Goal: Task Accomplishment & Management: Manage account settings

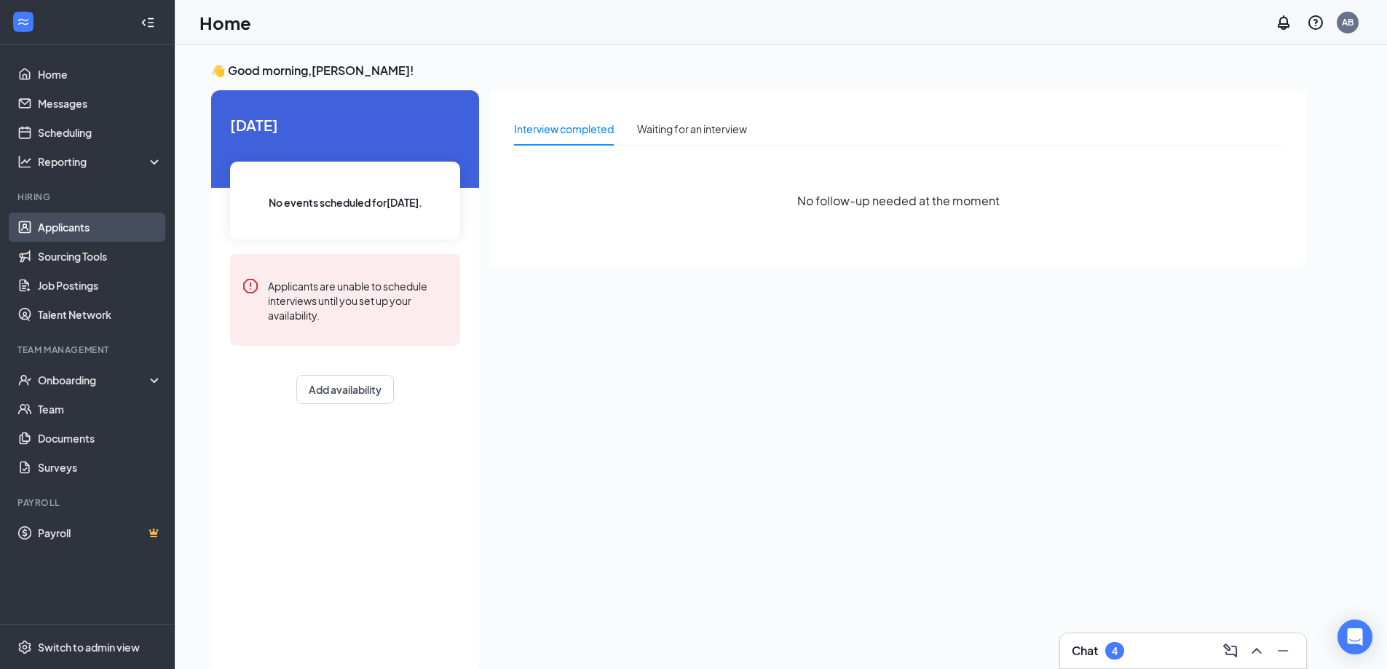
click at [71, 222] on link "Applicants" at bounding box center [100, 227] width 124 height 29
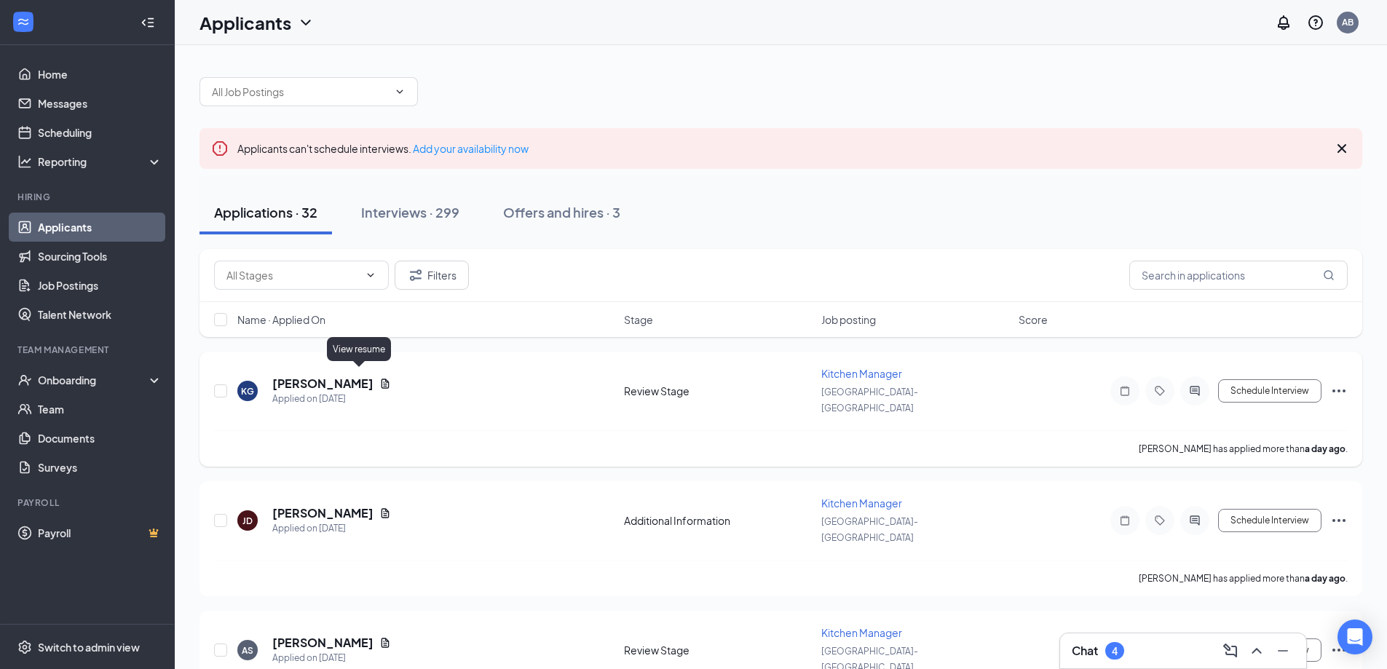
click at [379, 378] on icon "Document" at bounding box center [385, 384] width 12 height 12
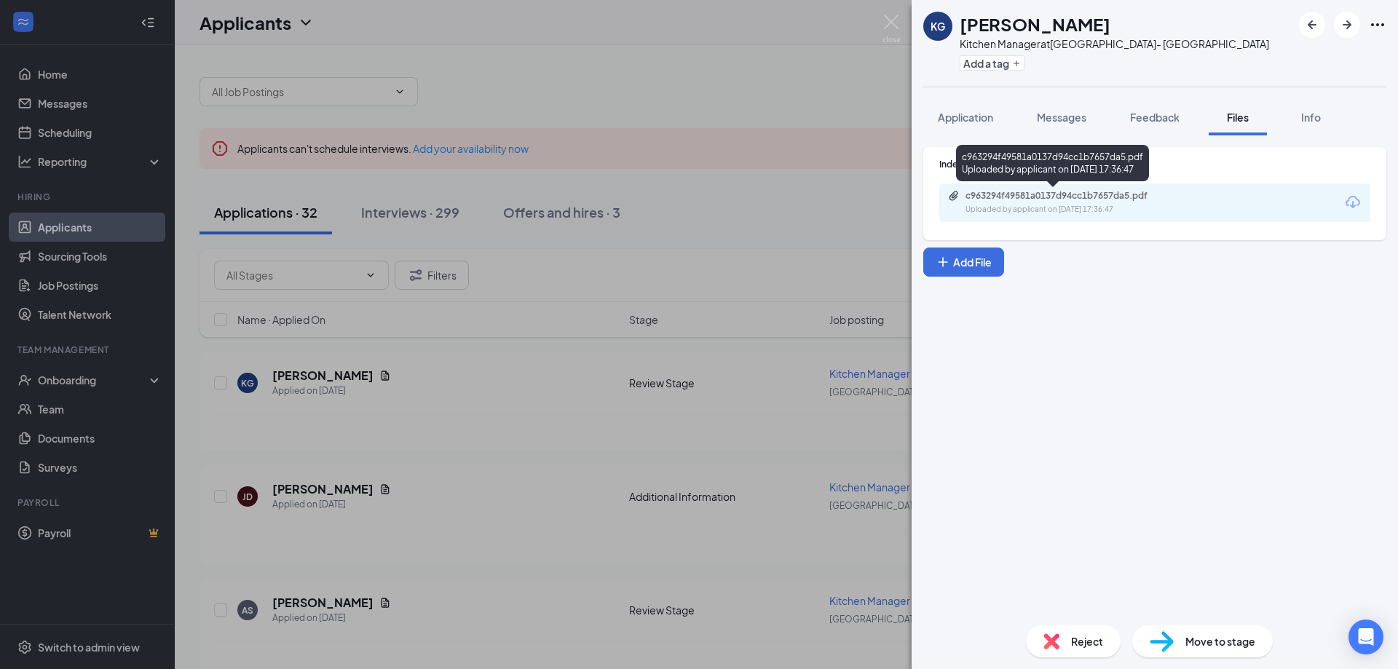
click at [1049, 205] on div "Uploaded by applicant on [DATE] 17:36:47" at bounding box center [1074, 210] width 218 height 12
click at [70, 109] on div "KG [PERSON_NAME] Kitchen Manager at [GEOGRAPHIC_DATA]- [GEOGRAPHIC_DATA] Add a …" at bounding box center [699, 334] width 1398 height 669
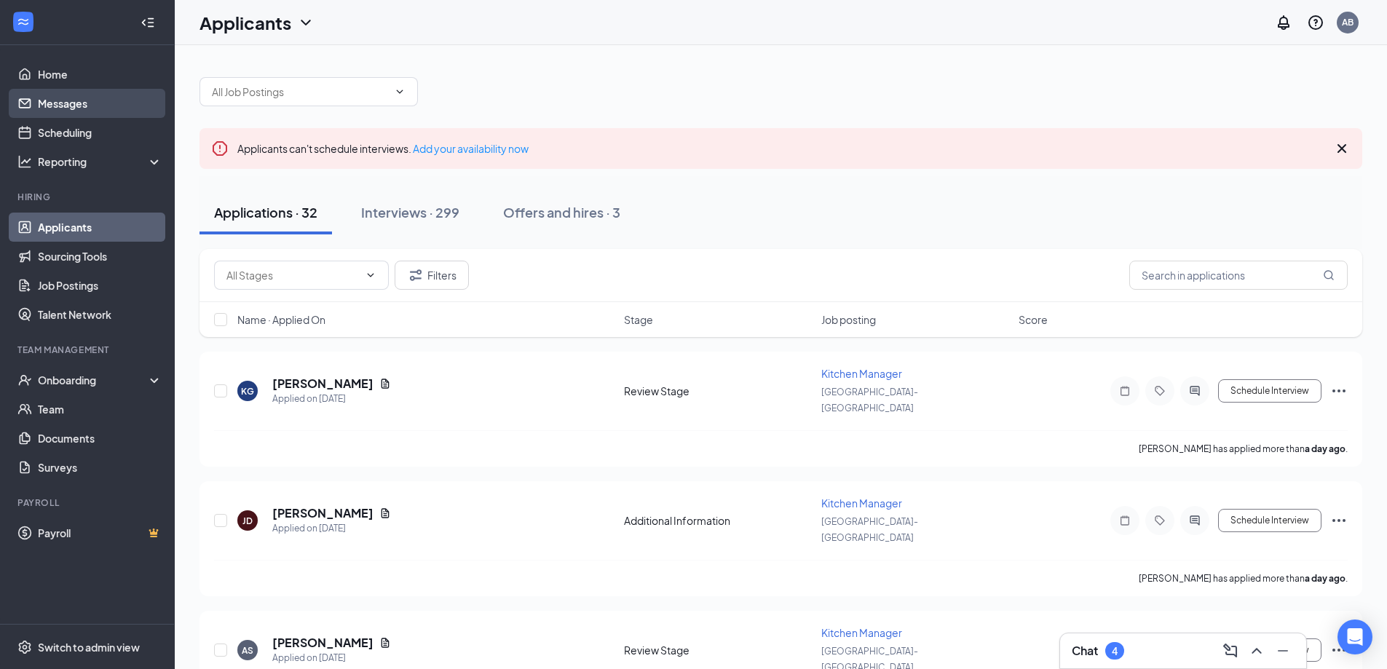
click at [71, 100] on link "Messages" at bounding box center [100, 103] width 124 height 29
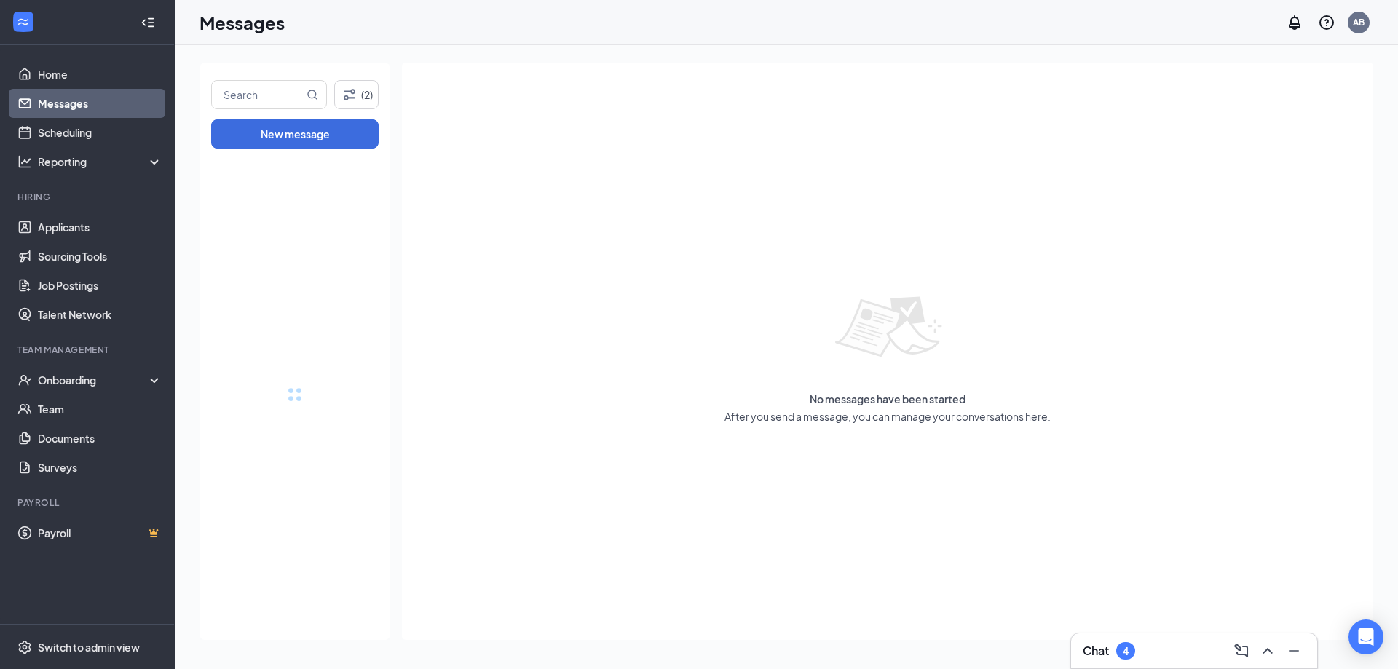
click at [85, 105] on link "Messages" at bounding box center [100, 103] width 124 height 29
click at [85, 113] on link "Messages" at bounding box center [100, 103] width 124 height 29
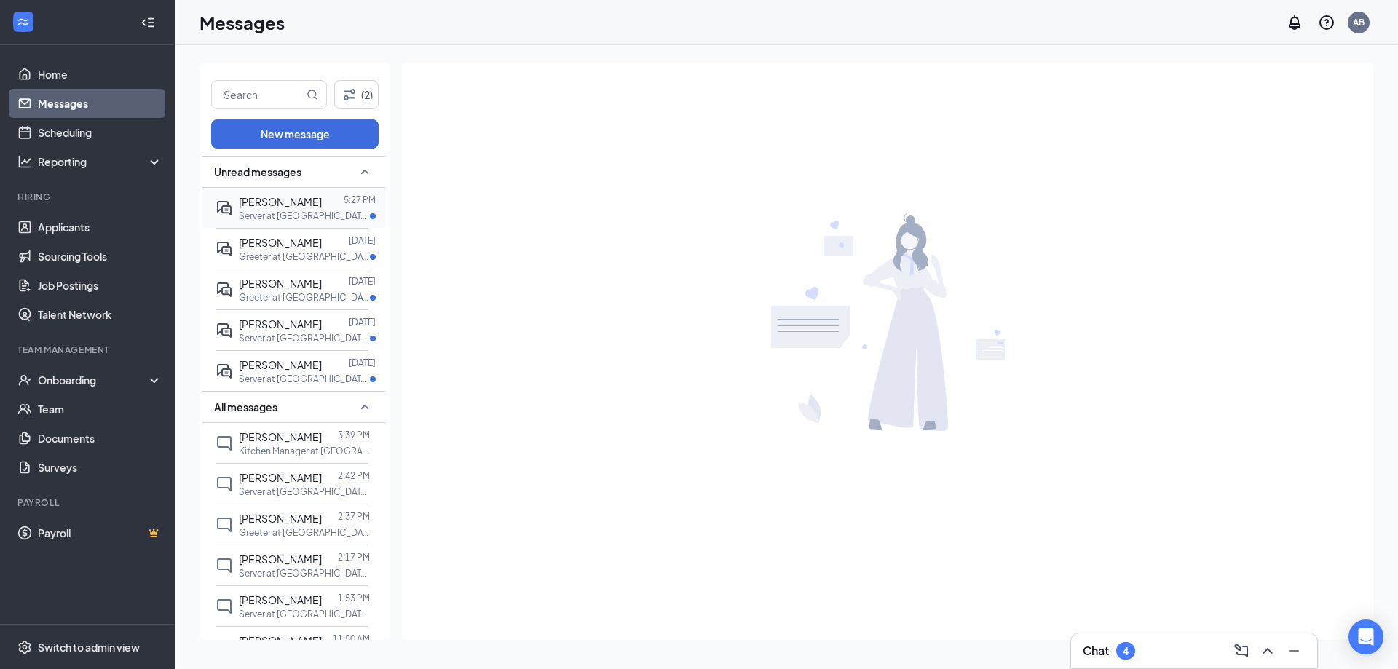
click at [294, 199] on span "[PERSON_NAME]" at bounding box center [280, 201] width 83 height 13
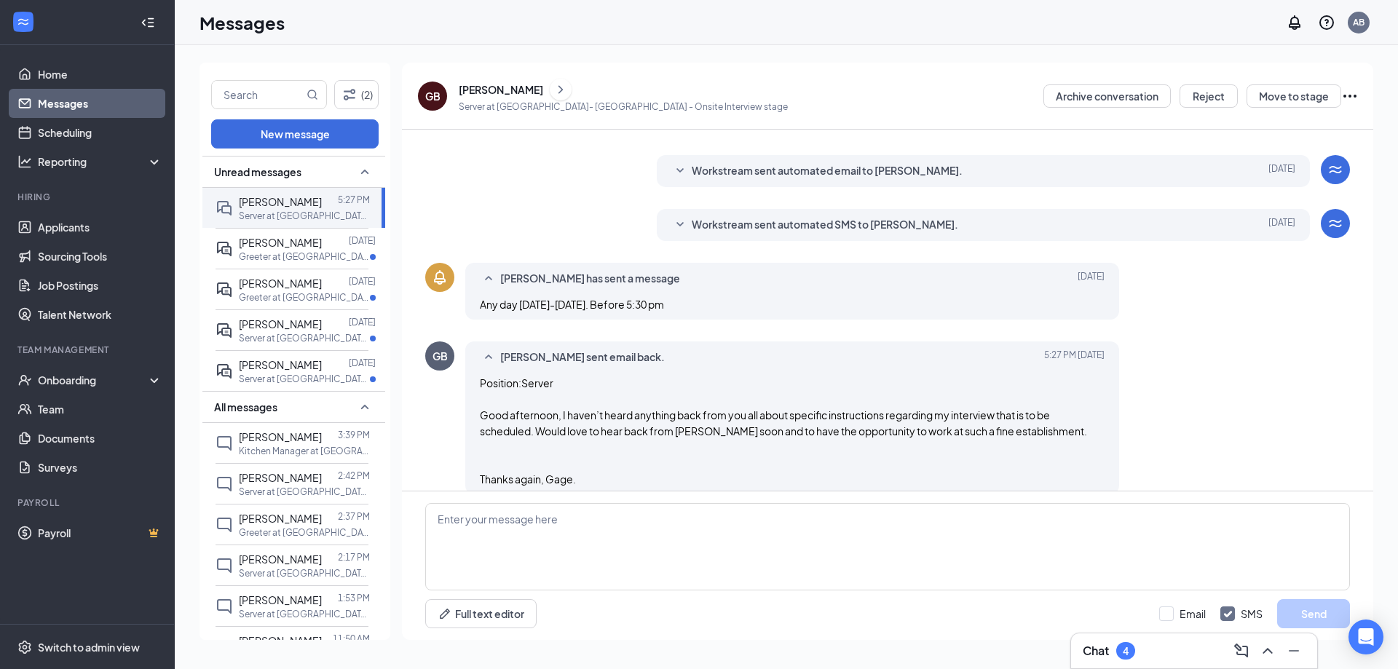
scroll to position [138, 0]
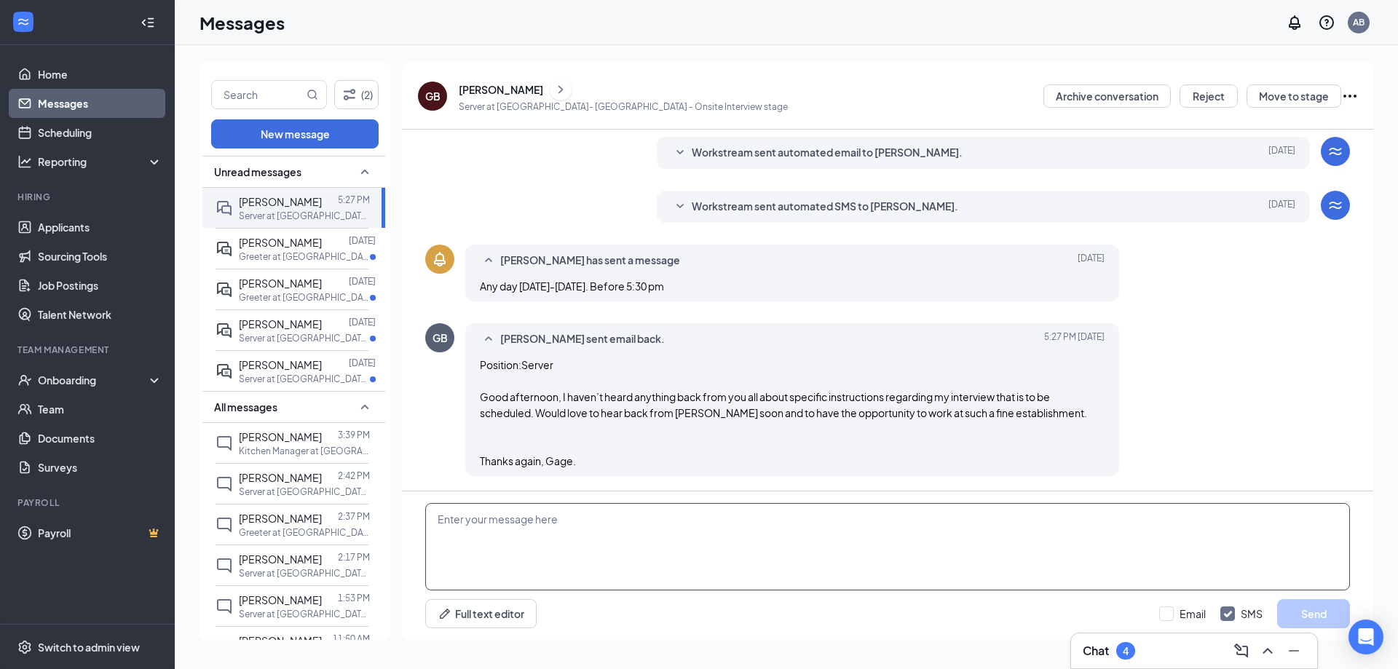
click at [549, 525] on textarea at bounding box center [887, 546] width 924 height 87
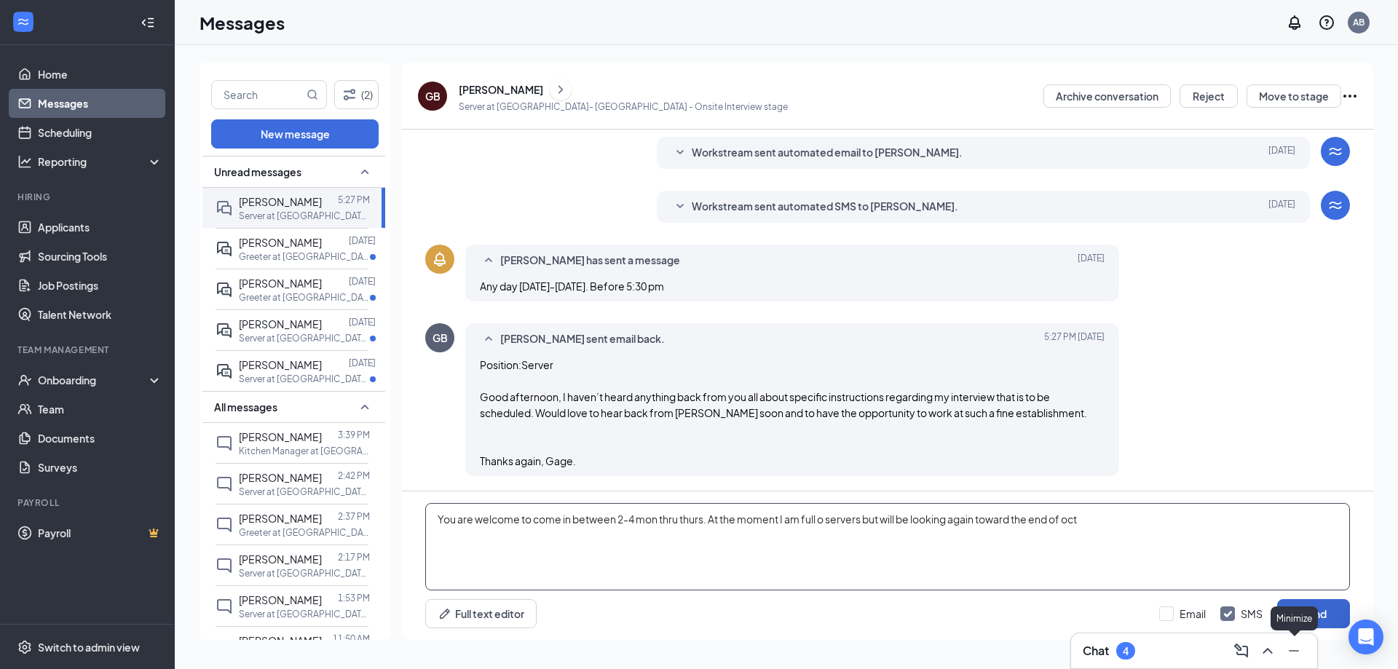
type textarea "You are welcome to come in between 2-4 mon thru thurs. At the moment I am full …"
click at [1320, 619] on button "Send" at bounding box center [1313, 613] width 73 height 29
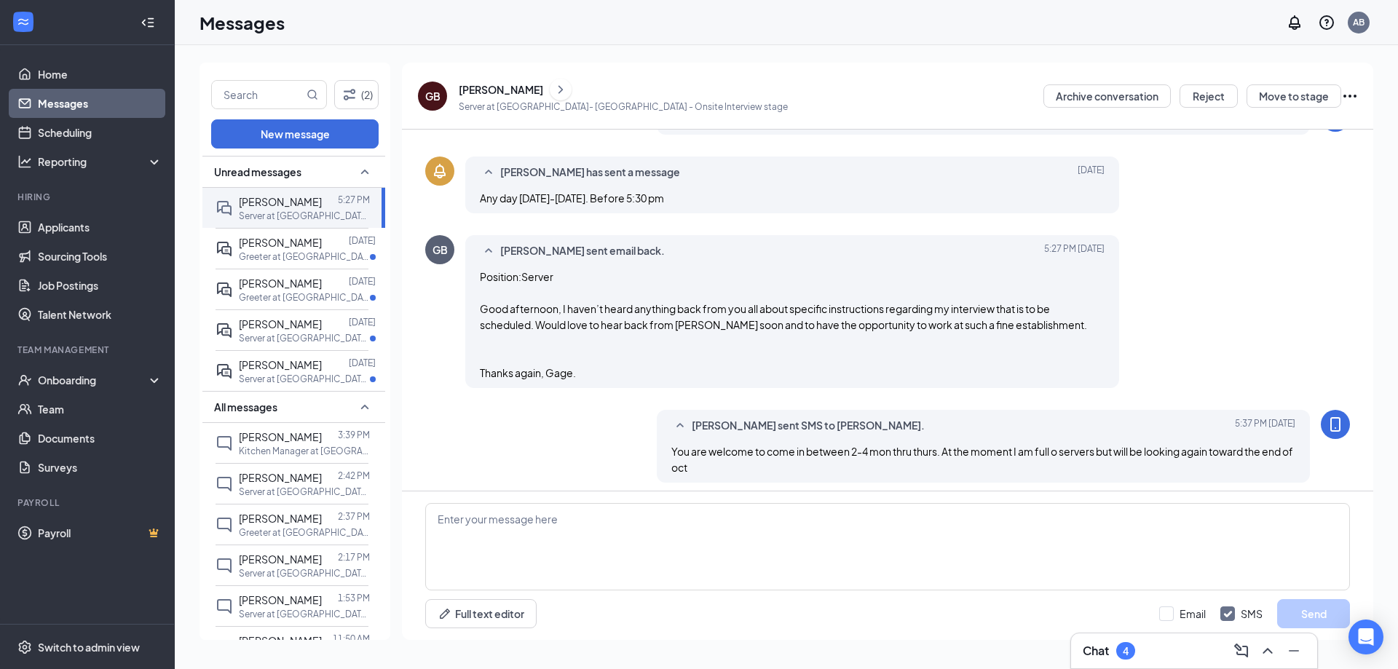
scroll to position [233, 0]
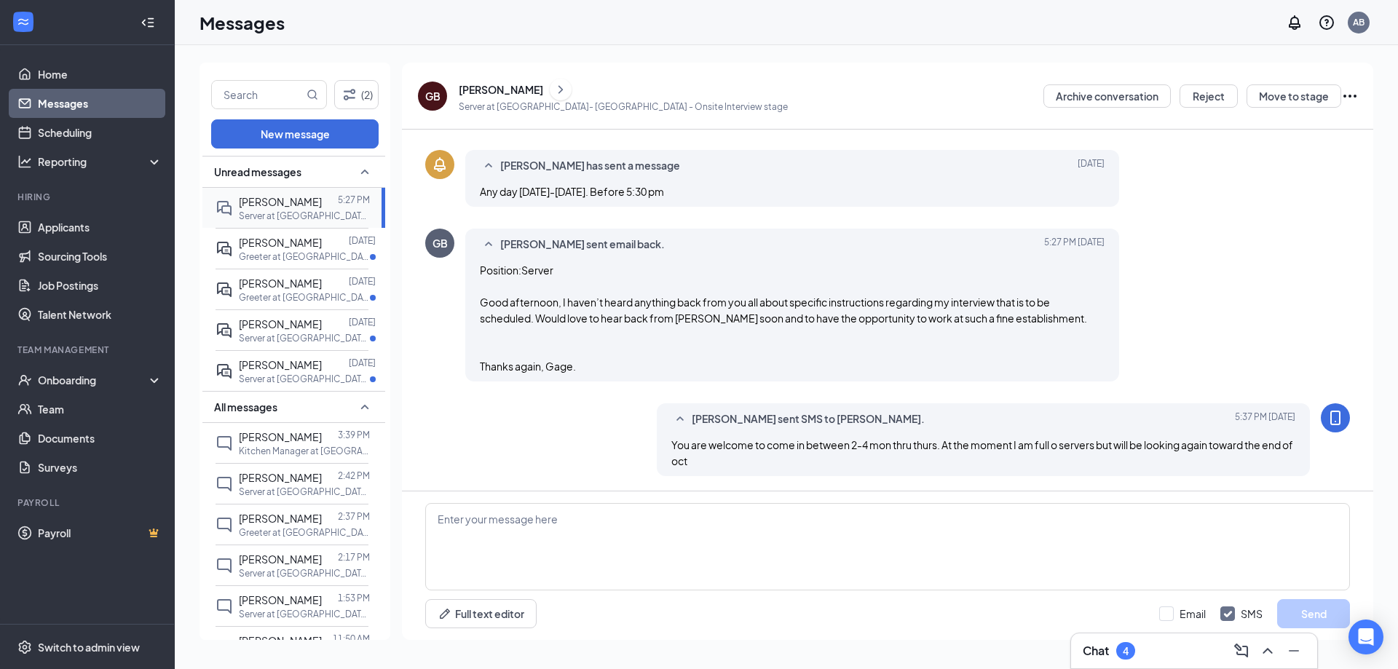
click at [287, 202] on span "[PERSON_NAME]" at bounding box center [280, 201] width 83 height 13
click at [477, 88] on div "[PERSON_NAME]" at bounding box center [501, 89] width 84 height 15
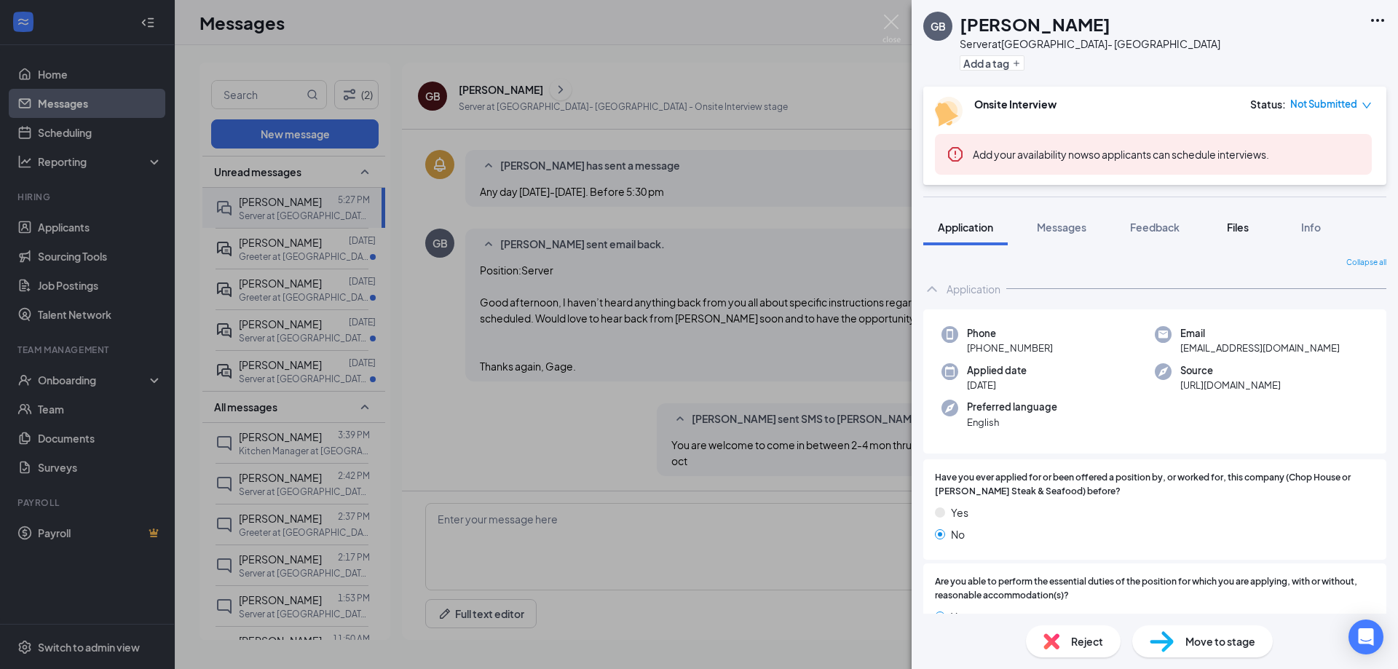
click at [1248, 231] on span "Files" at bounding box center [1238, 227] width 22 height 13
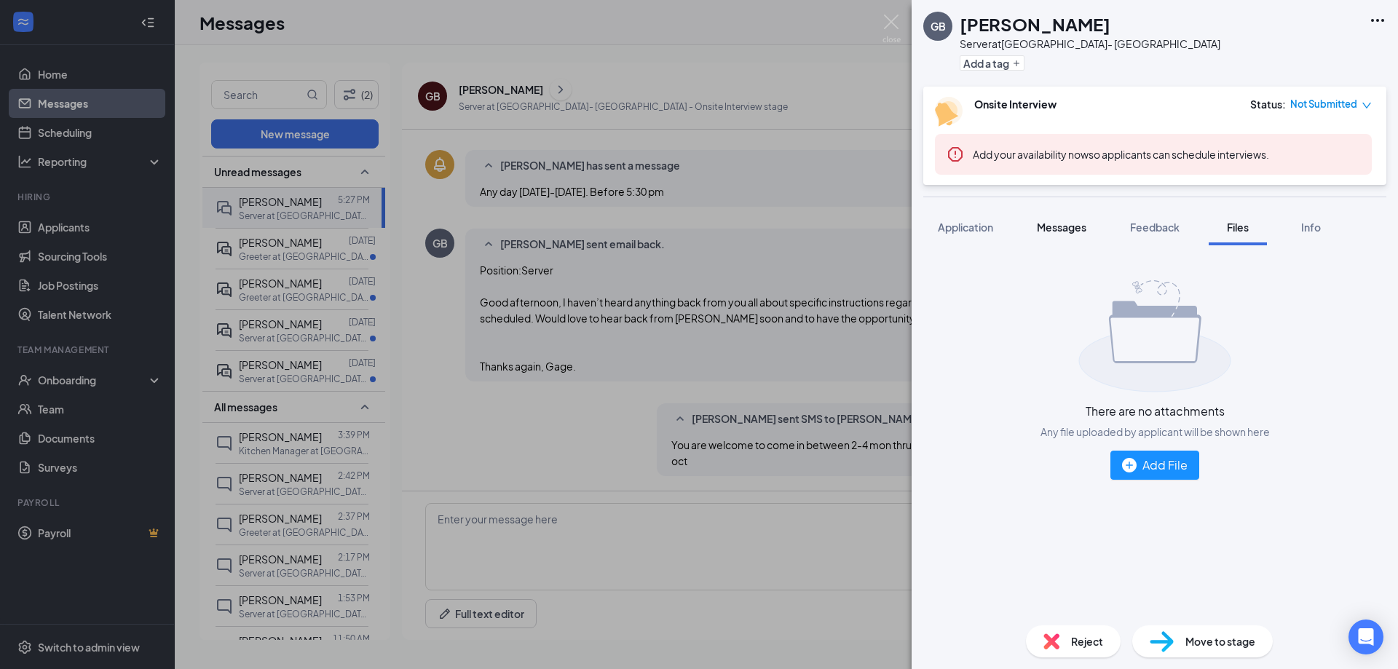
click at [1063, 229] on span "Messages" at bounding box center [1061, 227] width 49 height 13
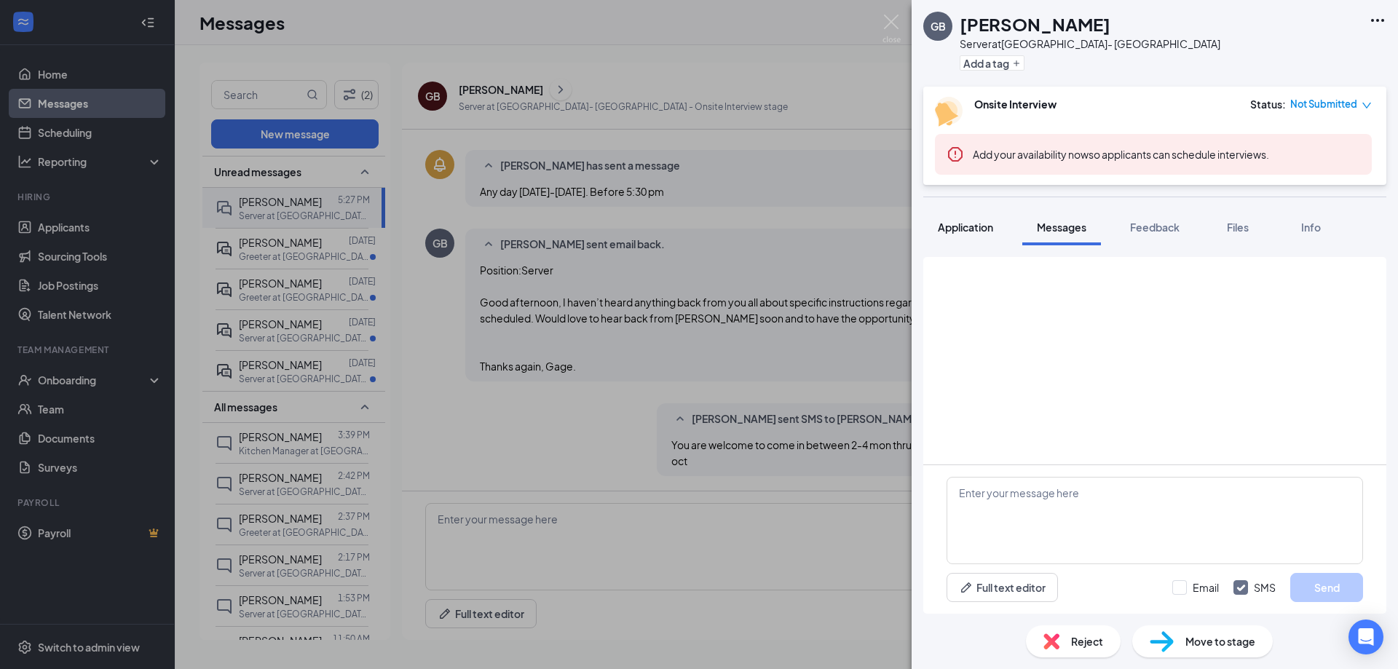
click at [959, 230] on span "Application" at bounding box center [965, 227] width 55 height 13
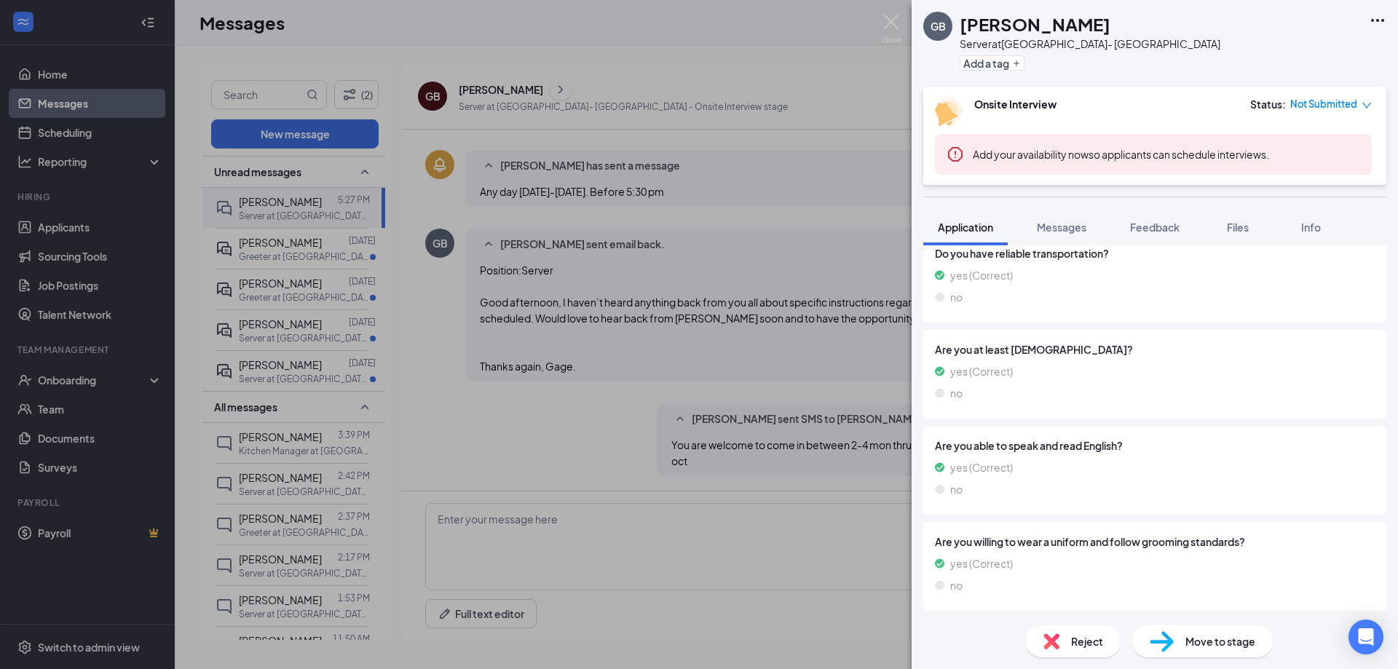
scroll to position [1232, 0]
click at [1065, 226] on span "Messages" at bounding box center [1061, 227] width 49 height 13
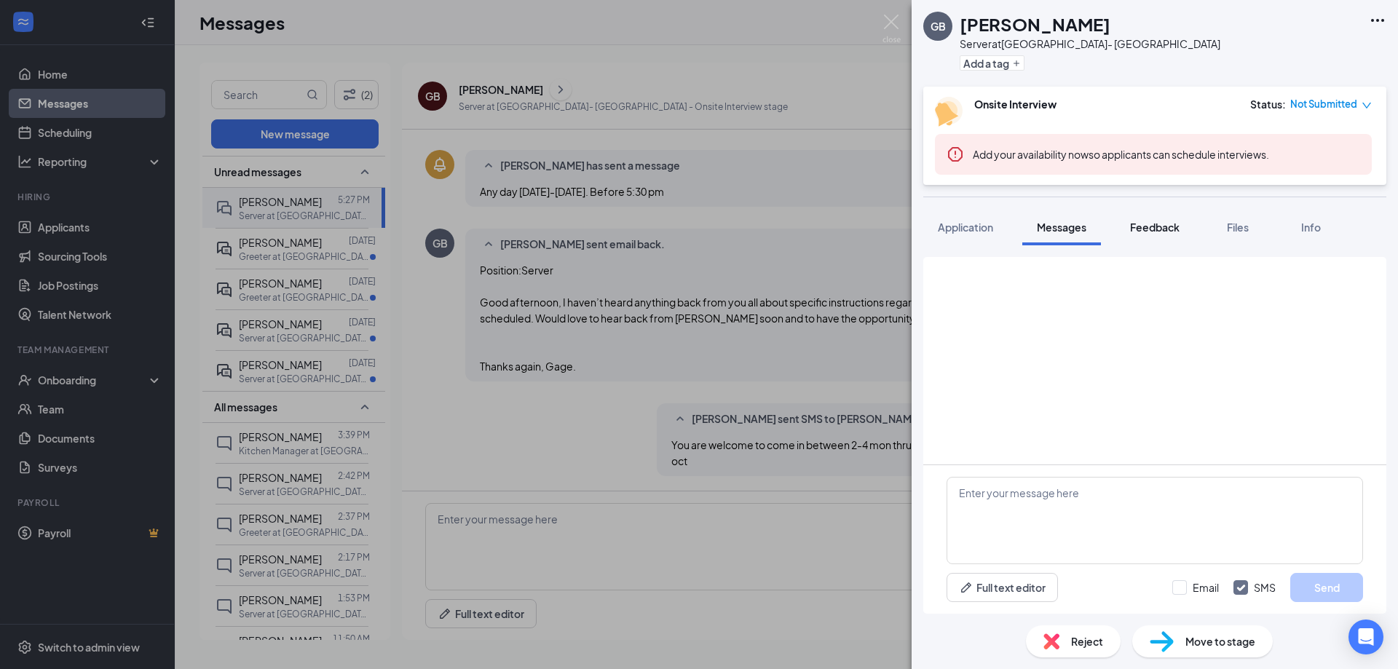
click at [1150, 228] on span "Feedback" at bounding box center [1154, 227] width 49 height 13
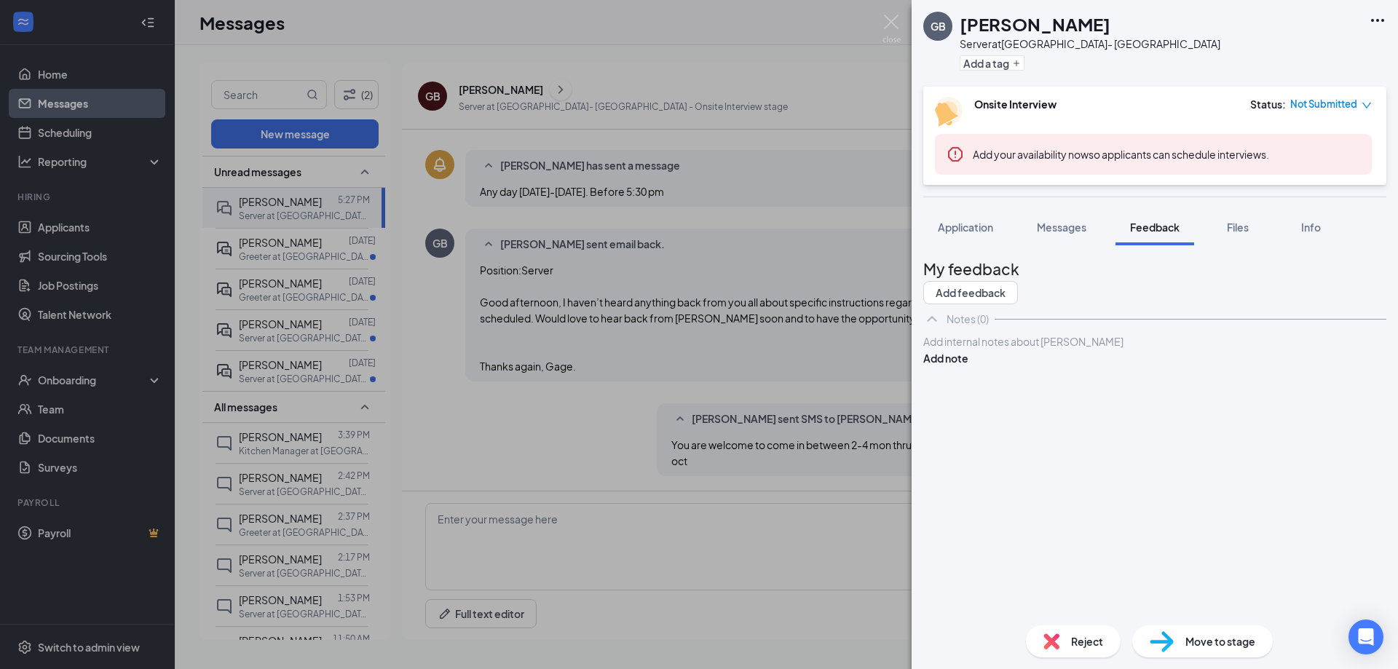
drag, startPoint x: 499, startPoint y: 376, endPoint x: 478, endPoint y: 355, distance: 29.3
click at [498, 376] on div "GB Gage Barnett Server at [GEOGRAPHIC_DATA]- [GEOGRAPHIC_DATA] Add a tag Onsite…" at bounding box center [699, 334] width 1398 height 669
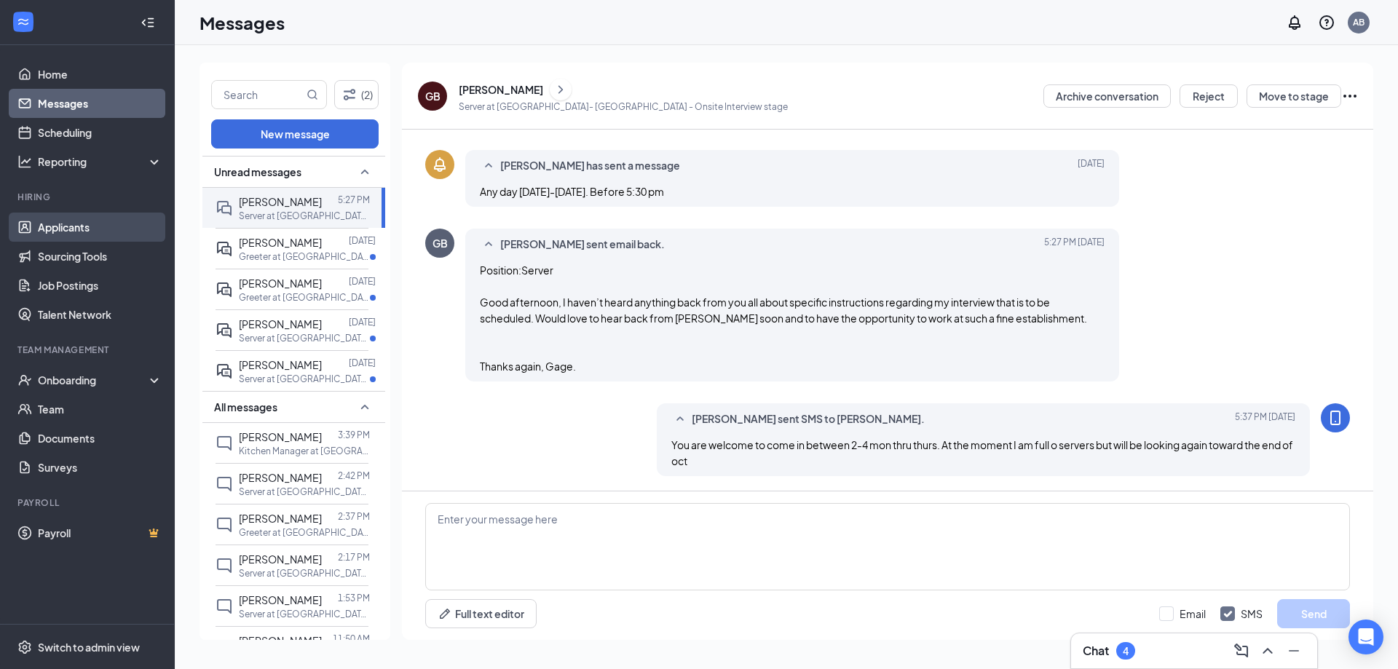
click at [79, 223] on link "Applicants" at bounding box center [100, 227] width 124 height 29
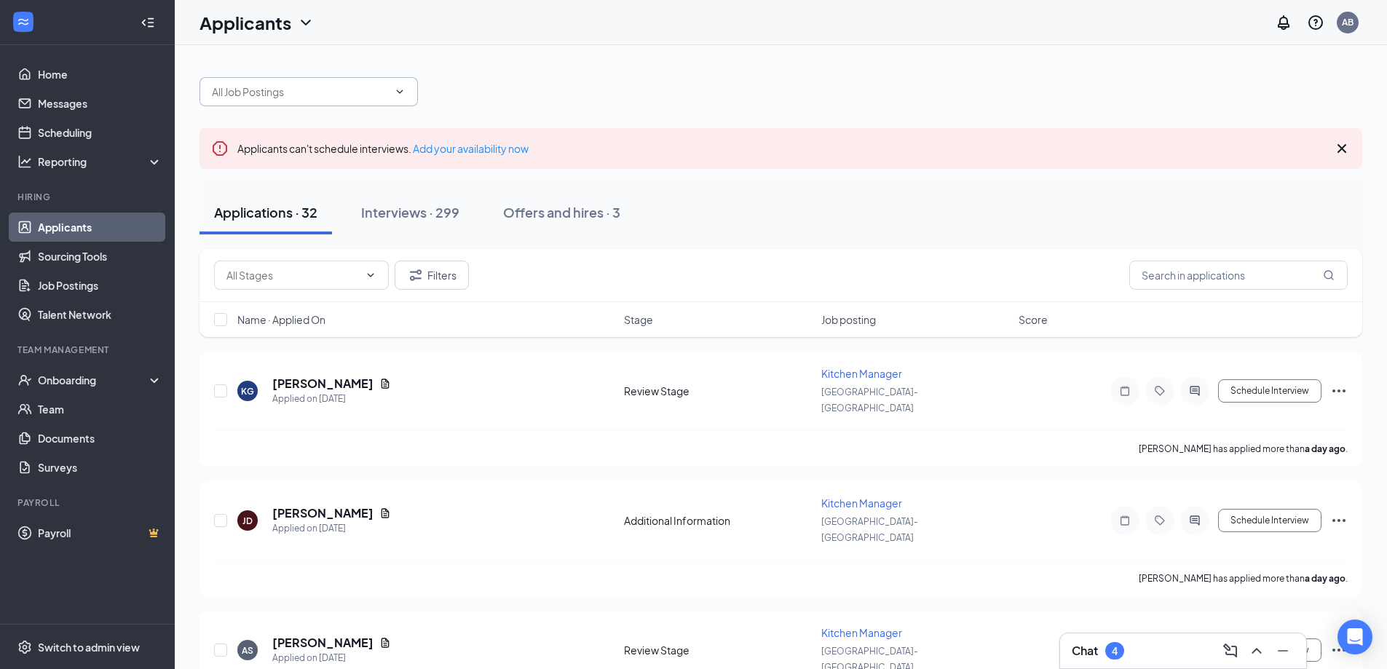
click at [272, 93] on input "text" at bounding box center [300, 92] width 176 height 16
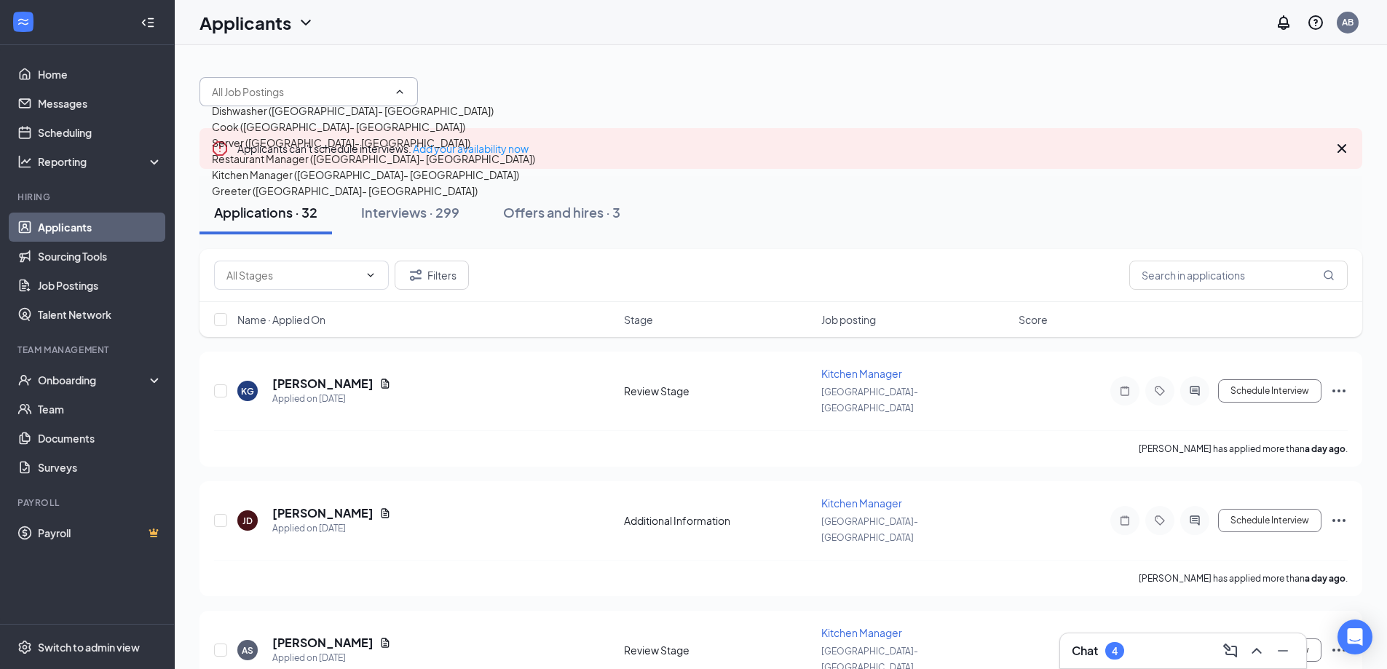
click at [277, 135] on div "Cook ([GEOGRAPHIC_DATA]- [GEOGRAPHIC_DATA])" at bounding box center [338, 127] width 253 height 16
type input "Cook ([GEOGRAPHIC_DATA]- [GEOGRAPHIC_DATA])"
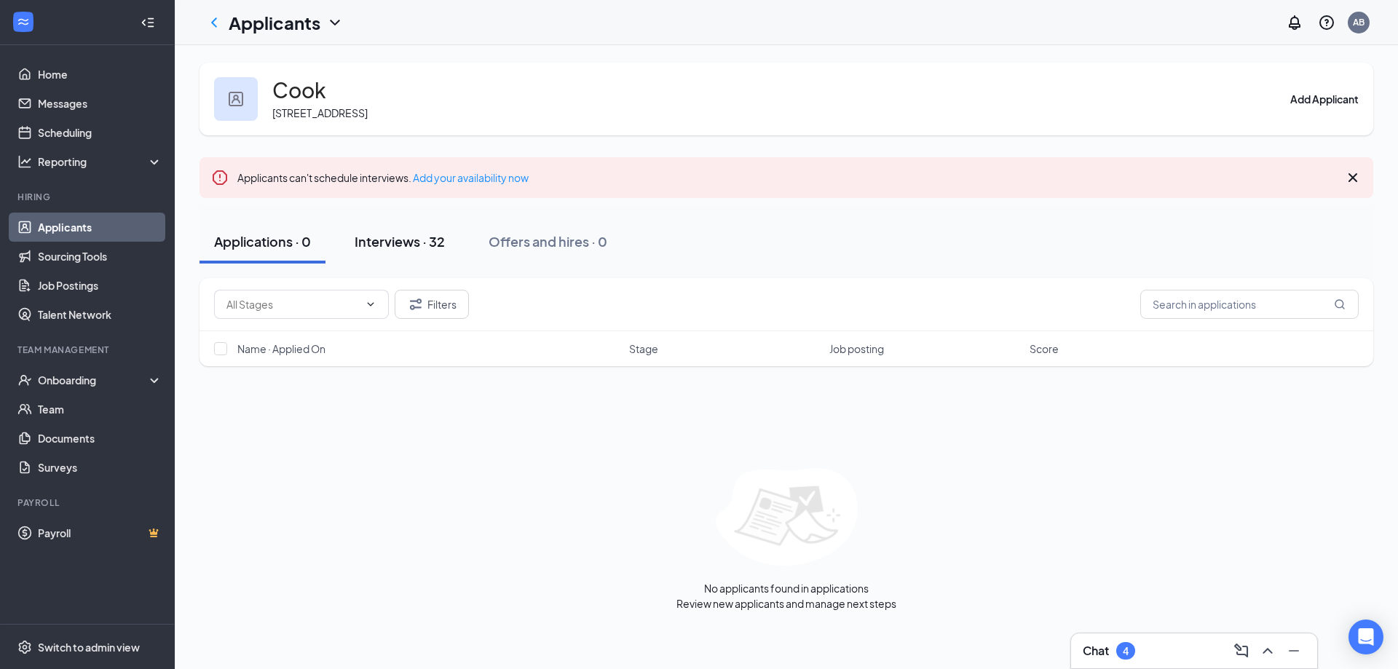
click at [399, 235] on div "Interviews · 32" at bounding box center [399, 241] width 90 height 18
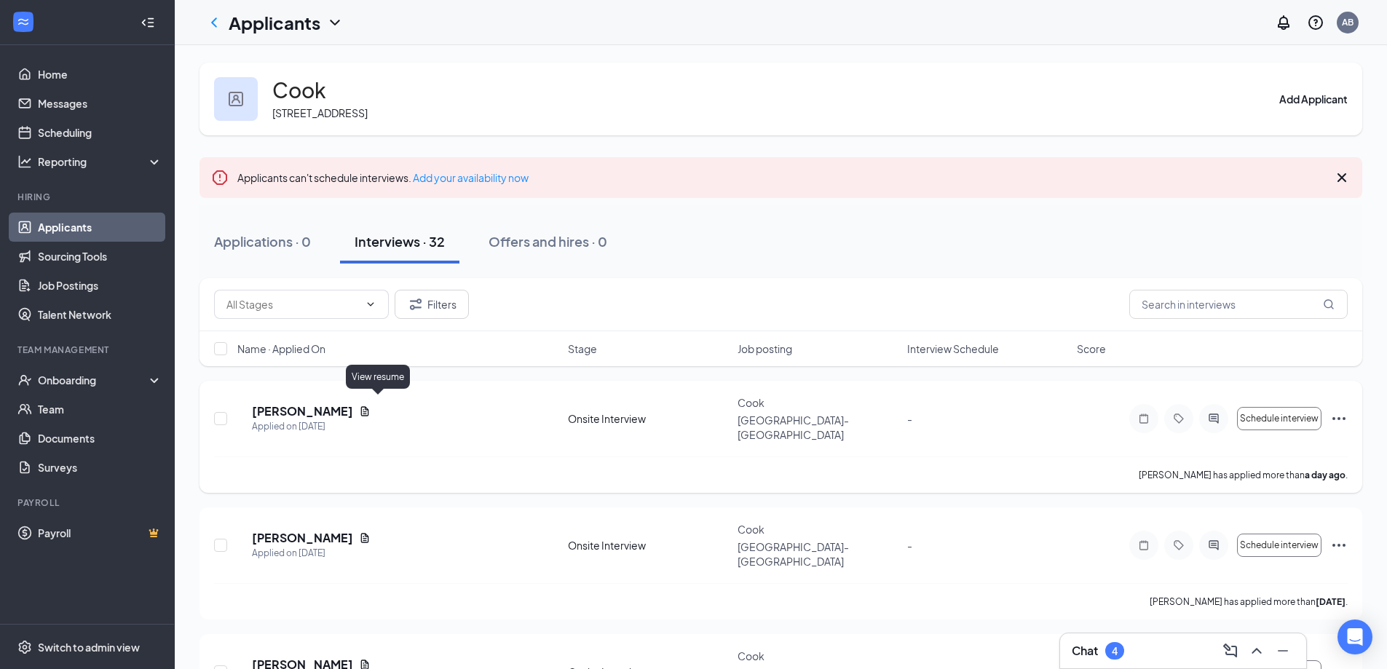
click at [370, 405] on icon "Document" at bounding box center [365, 411] width 12 height 12
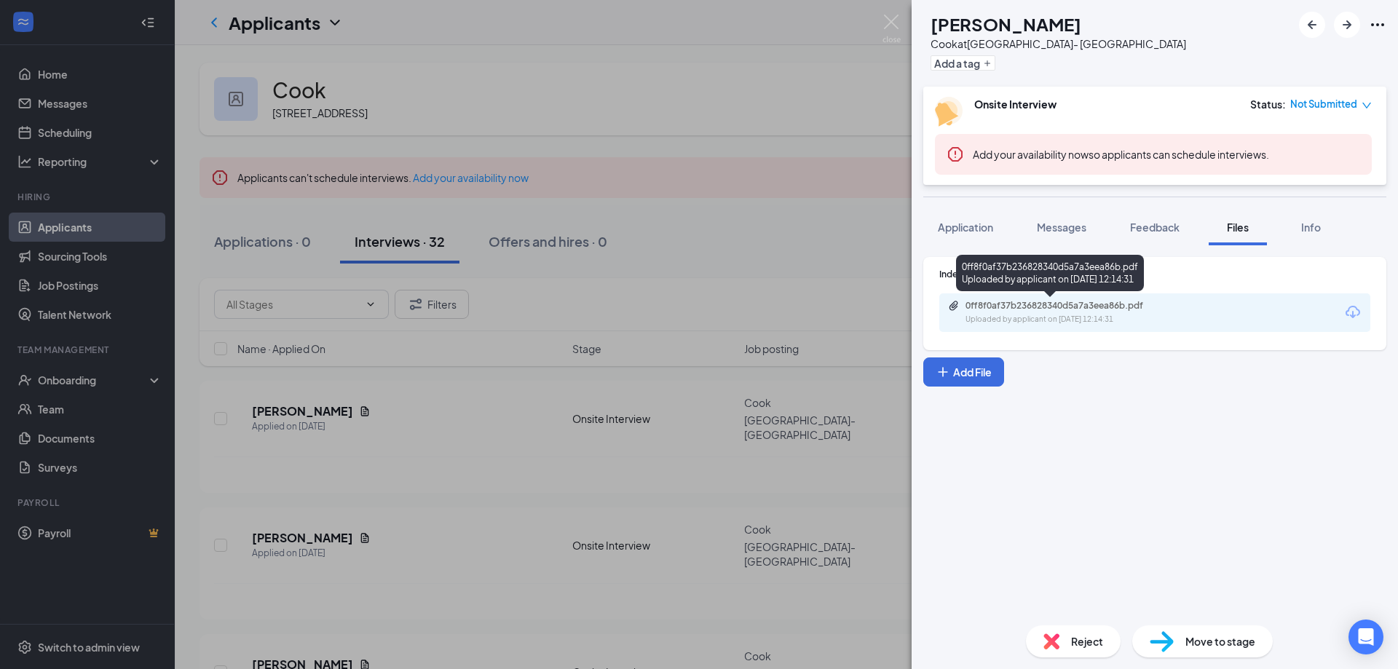
click at [1034, 313] on div "0ff8f0af37b236828340d5a7a3eea86b.pdf Uploaded by applicant on [DATE] 12:14:31" at bounding box center [1066, 312] width 236 height 25
click at [60, 231] on div "SK Shadgrieka [PERSON_NAME] at [GEOGRAPHIC_DATA]- [GEOGRAPHIC_DATA] Add a tag O…" at bounding box center [699, 334] width 1398 height 669
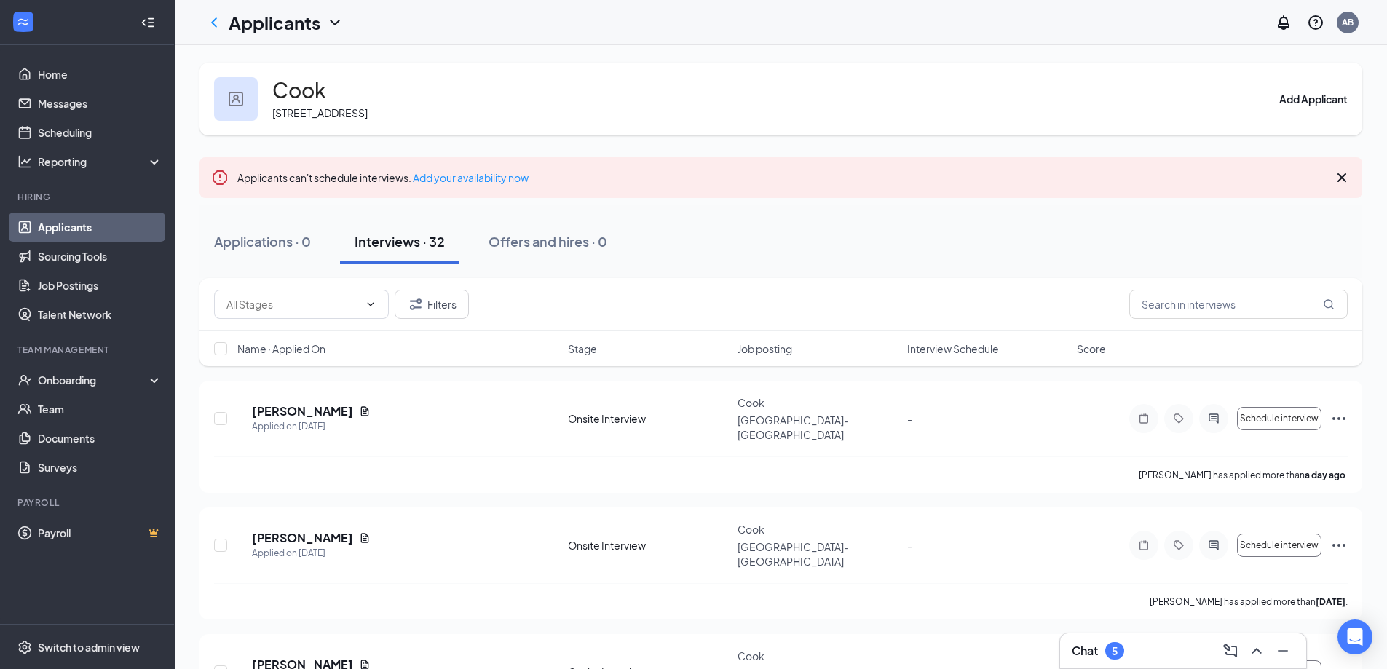
click at [62, 226] on link "Applicants" at bounding box center [100, 227] width 124 height 29
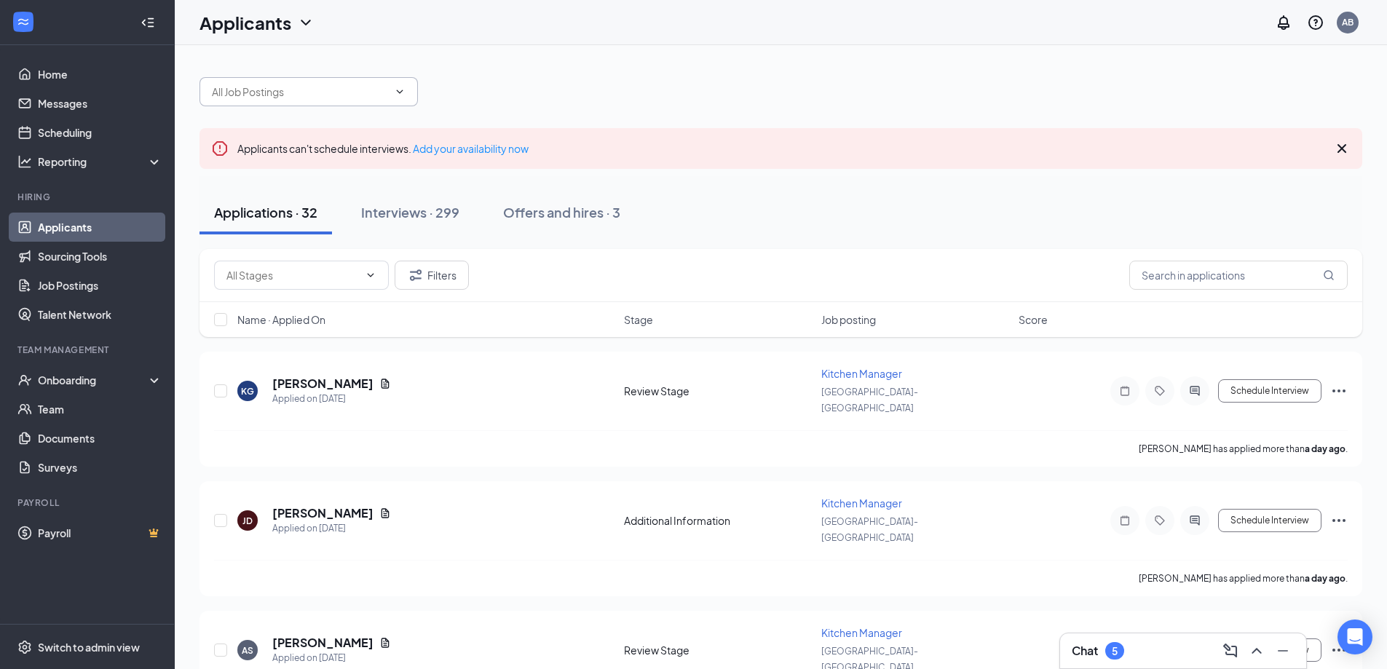
click at [300, 98] on input "text" at bounding box center [300, 92] width 176 height 16
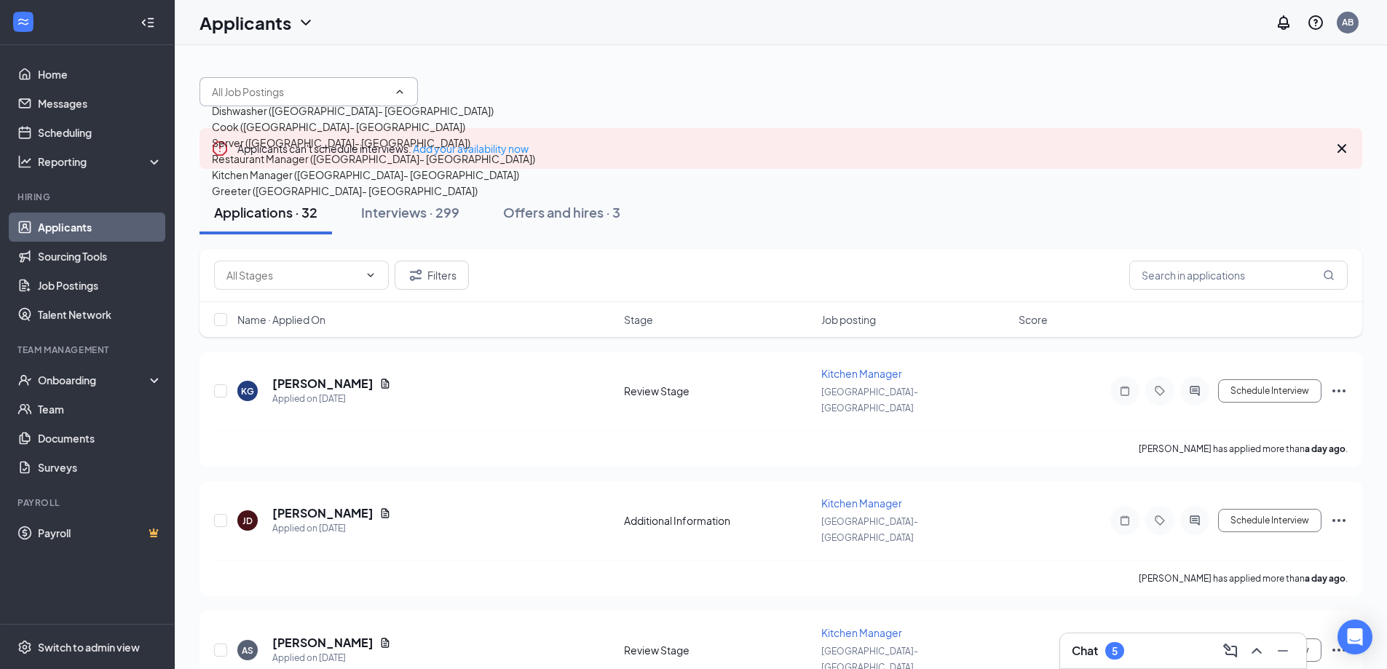
click at [294, 183] on div "Kitchen Manager ([GEOGRAPHIC_DATA]- [GEOGRAPHIC_DATA])" at bounding box center [365, 175] width 307 height 16
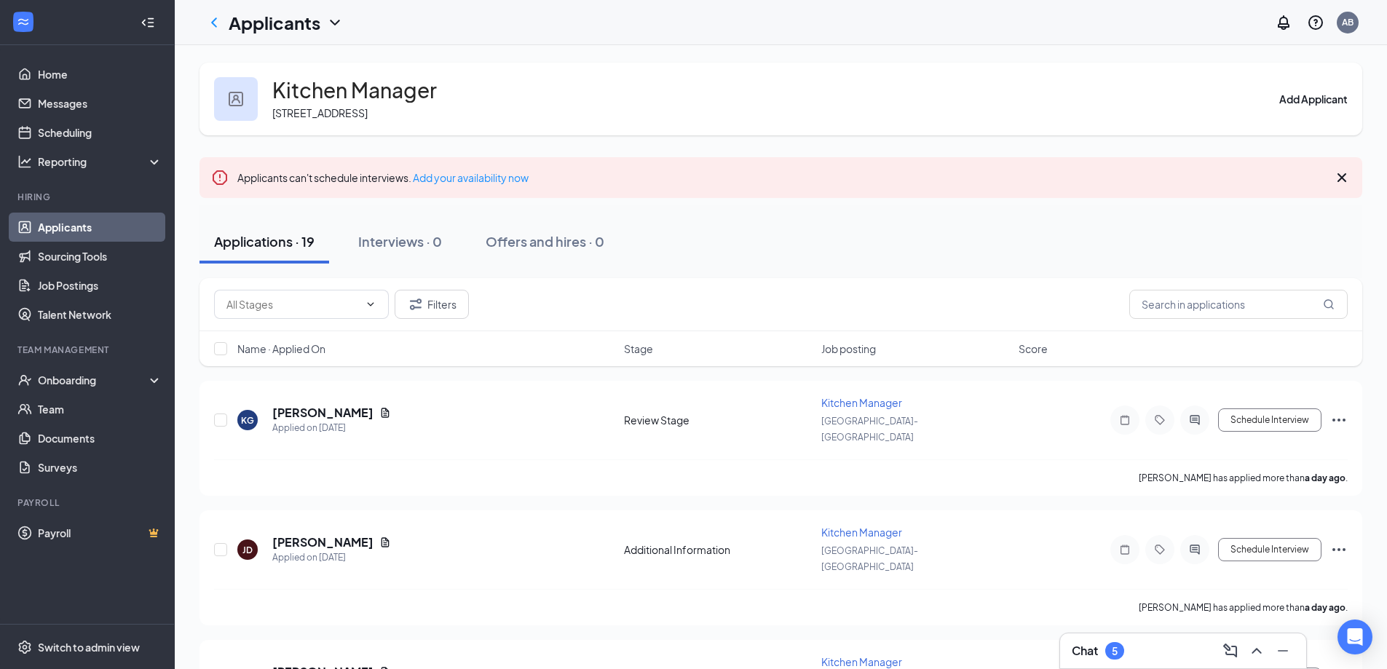
click at [77, 230] on link "Applicants" at bounding box center [100, 227] width 124 height 29
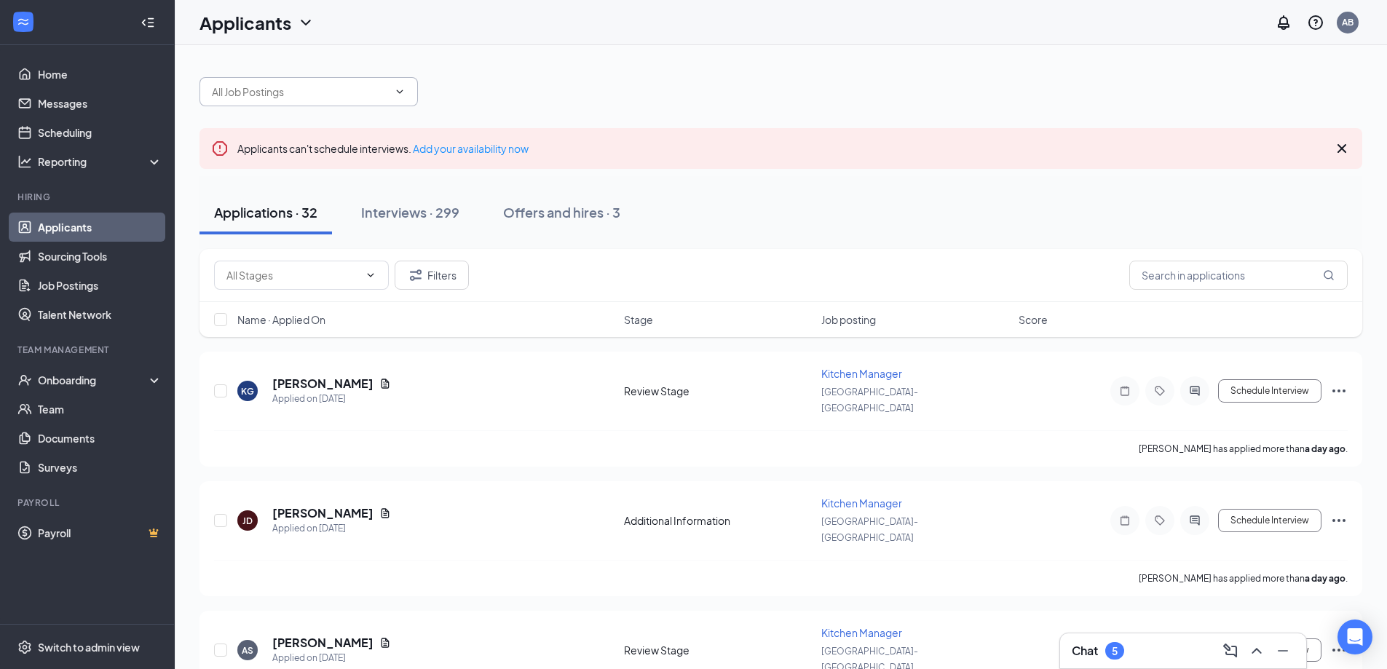
click at [239, 89] on input "text" at bounding box center [300, 92] width 176 height 16
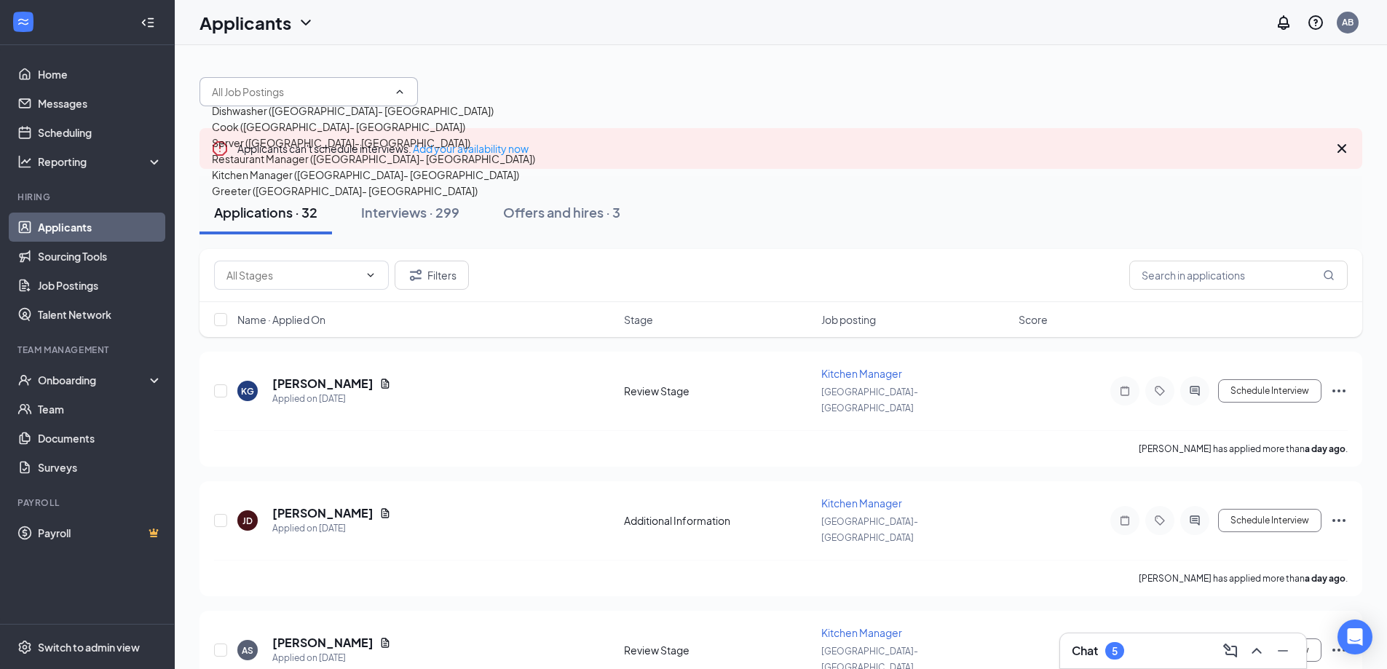
click at [271, 167] on div "Restaurant Manager ([GEOGRAPHIC_DATA]- [GEOGRAPHIC_DATA])" at bounding box center [373, 159] width 323 height 16
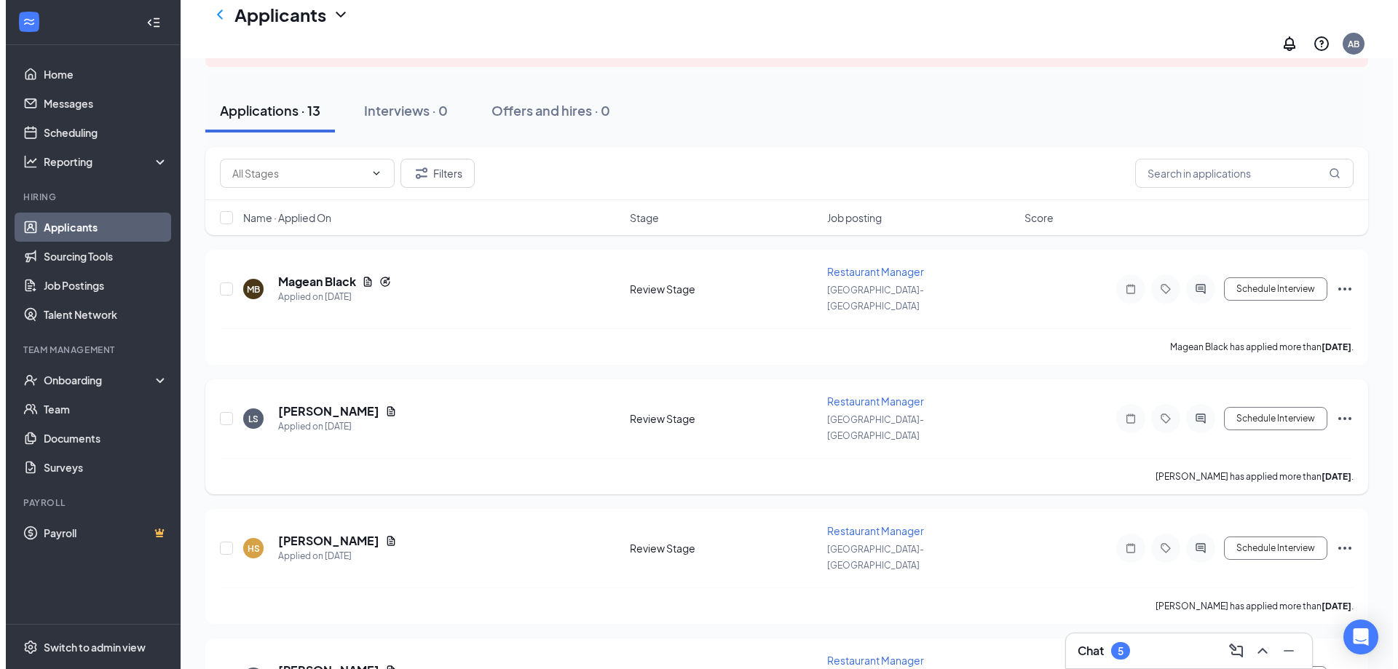
scroll to position [146, 0]
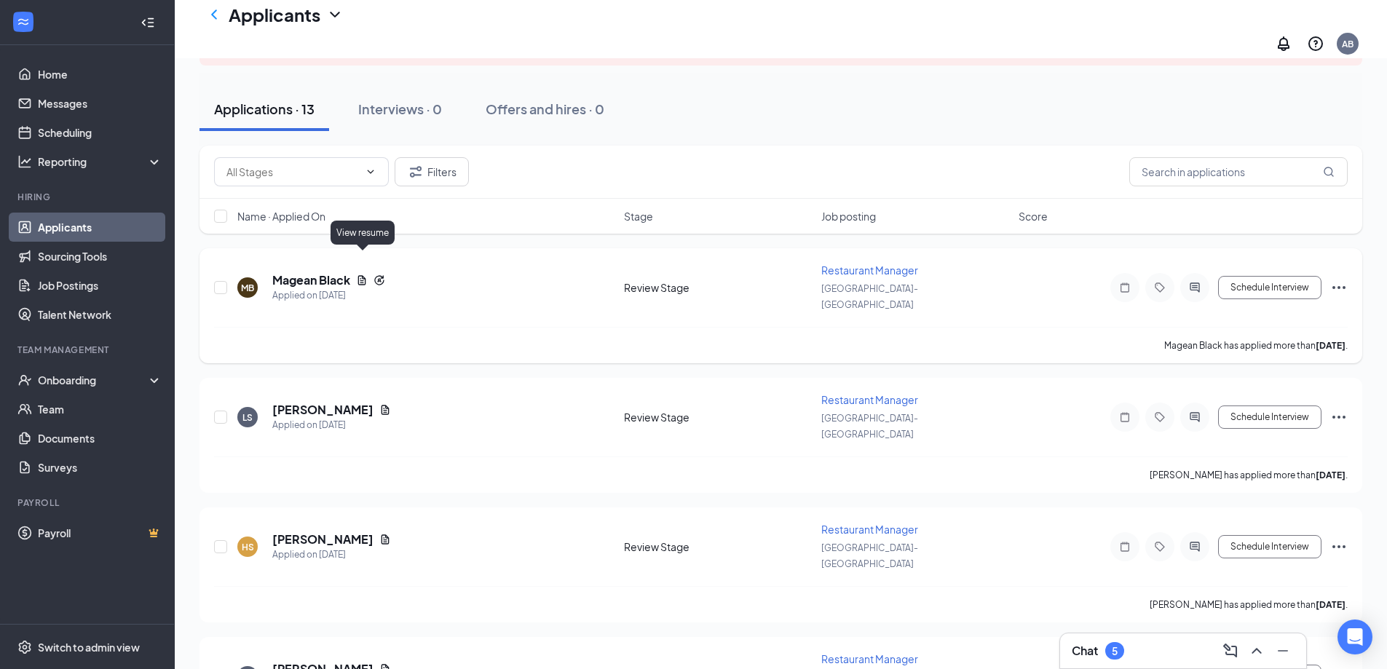
click at [366, 275] on icon "Document" at bounding box center [362, 279] width 8 height 9
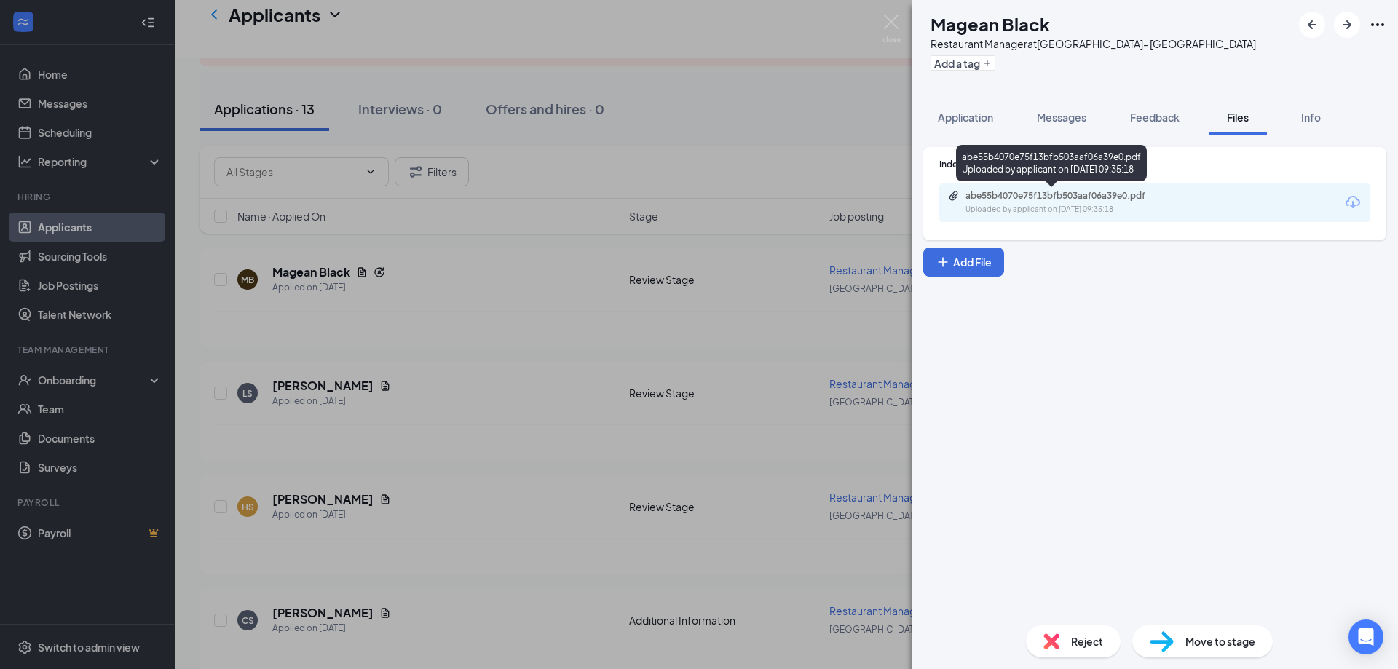
click at [1018, 211] on div "Uploaded by applicant on [DATE] 09:35:18" at bounding box center [1074, 210] width 218 height 12
click at [300, 376] on div "MB Magean Black Restaurant Manager at [GEOGRAPHIC_DATA]- [GEOGRAPHIC_DATA] Add …" at bounding box center [699, 334] width 1398 height 669
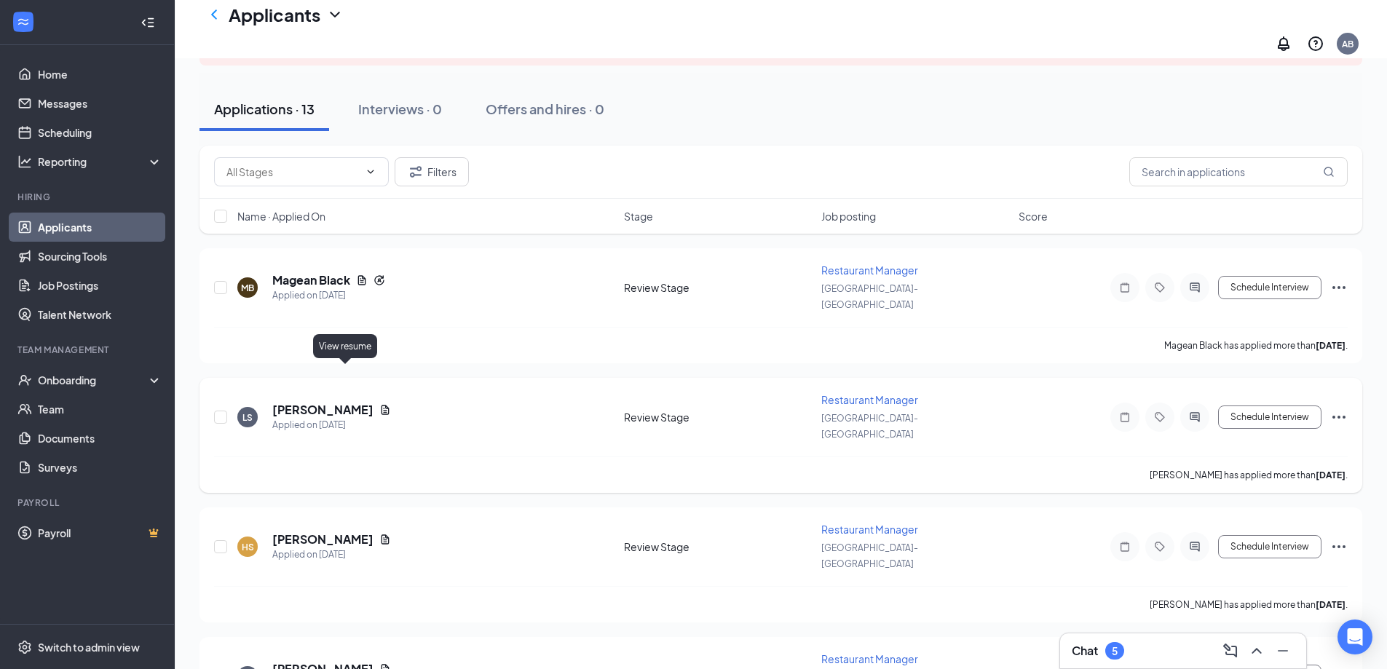
click at [381, 405] on icon "Document" at bounding box center [385, 409] width 8 height 9
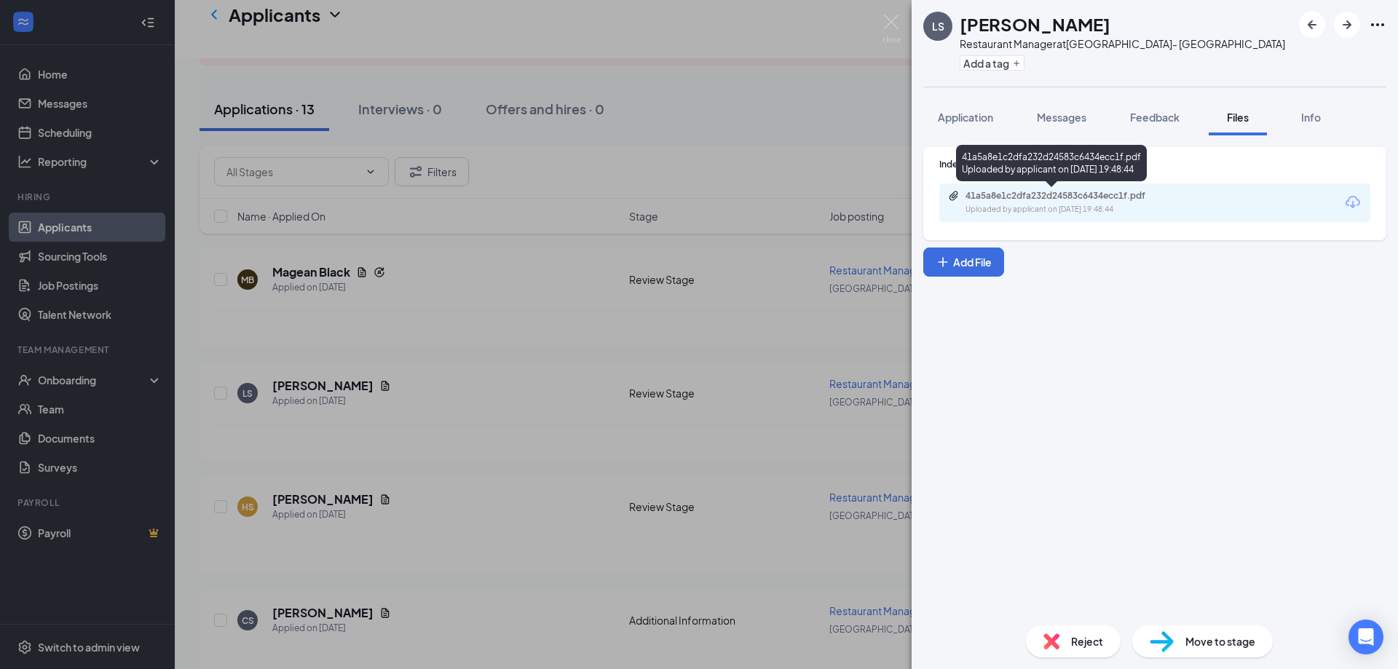
click at [1011, 209] on div "Uploaded by applicant on [DATE] 19:48:44" at bounding box center [1074, 210] width 218 height 12
